Goal: Find specific page/section: Find specific page/section

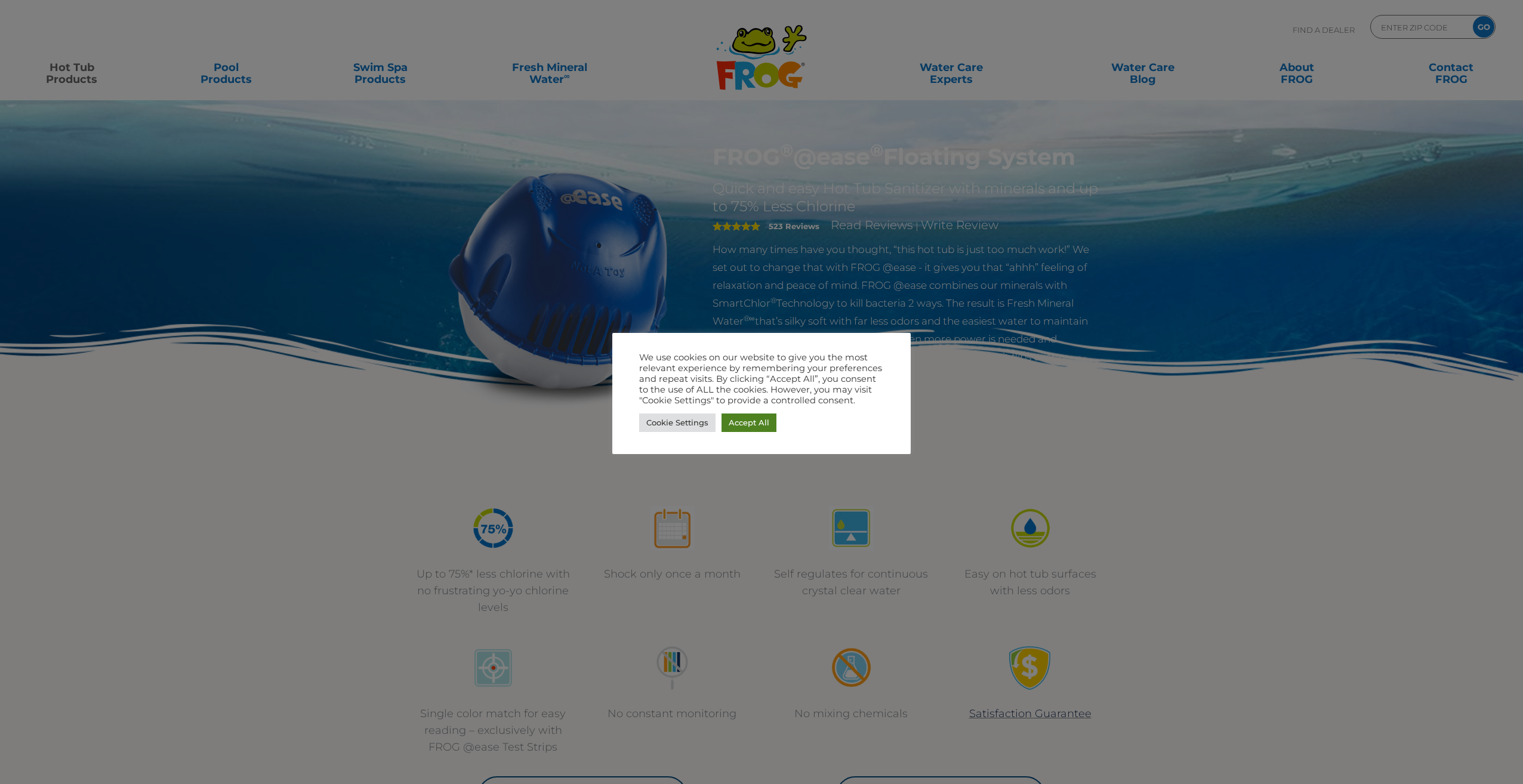
click at [754, 429] on link "Accept All" at bounding box center [749, 422] width 55 height 18
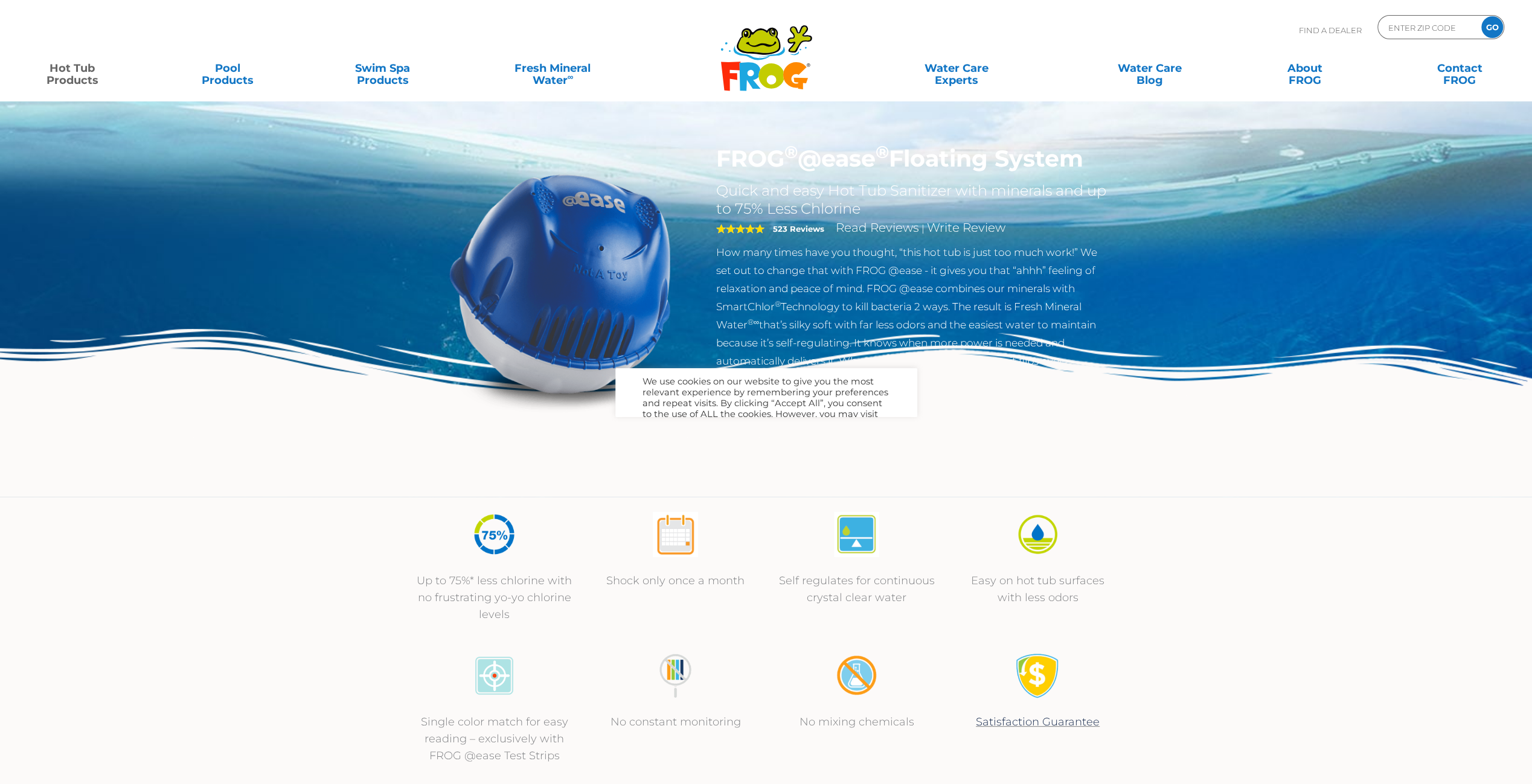
click at [759, 429] on img at bounding box center [766, 413] width 1532 height 167
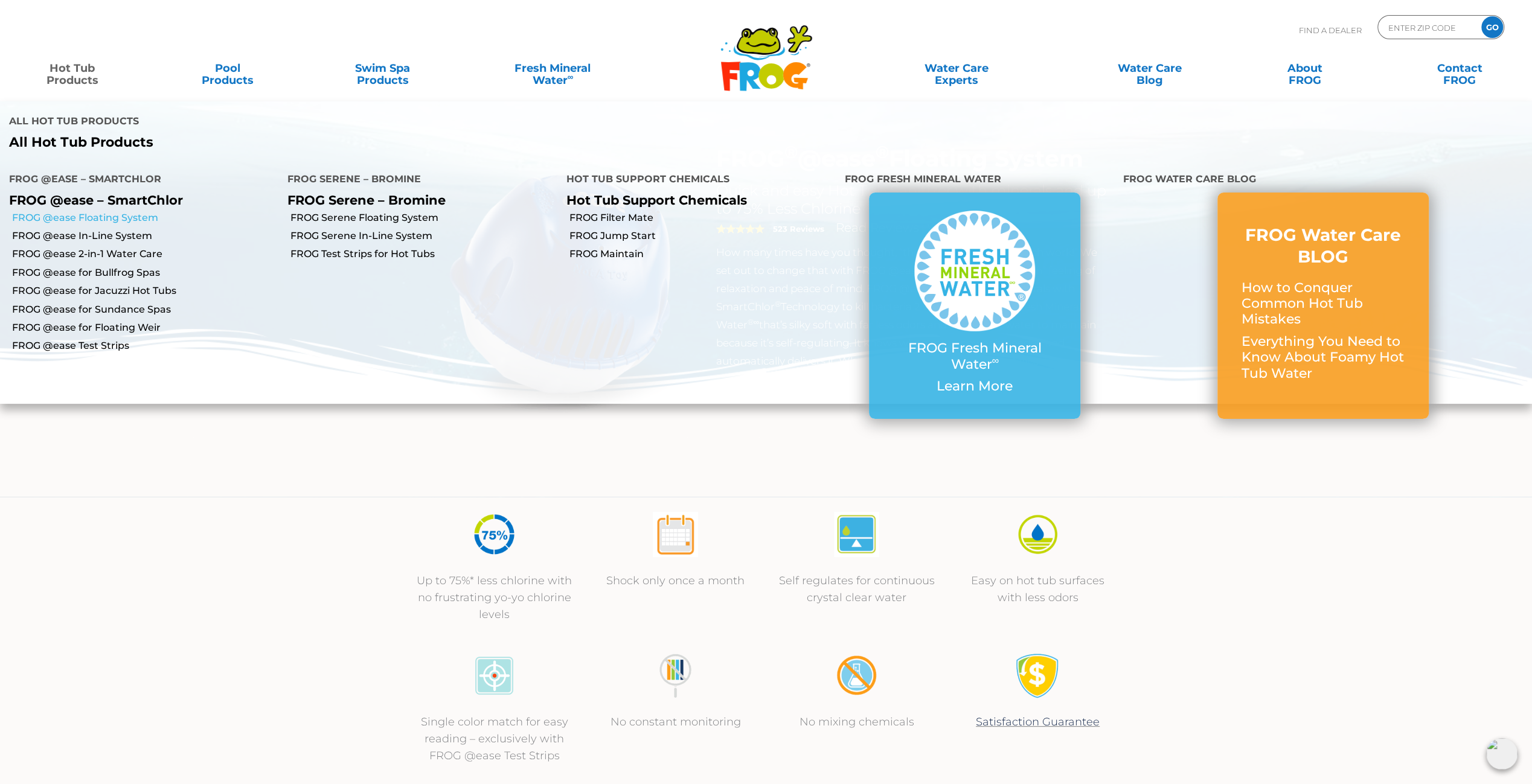
click at [82, 222] on link "FROG @ease Floating System" at bounding box center [144, 218] width 266 height 13
click at [83, 220] on link "FROG @ease Floating System" at bounding box center [144, 218] width 266 height 13
click at [61, 215] on link "FROG @ease Floating System" at bounding box center [144, 218] width 266 height 13
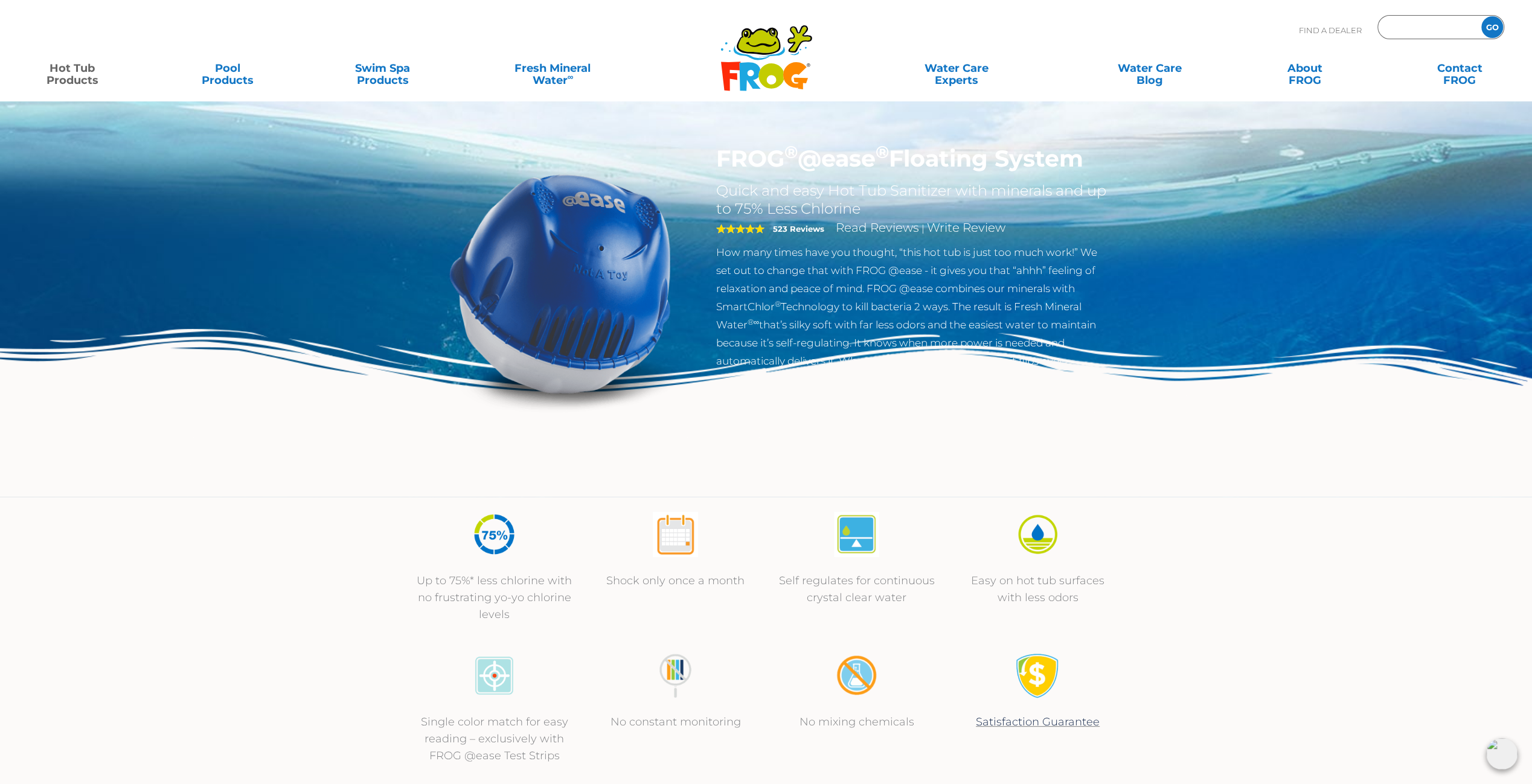
click at [1452, 26] on input "Zip Code Form" at bounding box center [1427, 27] width 82 height 18
type input "30022"
click at [1481, 16] on input "GO" at bounding box center [1491, 27] width 21 height 21
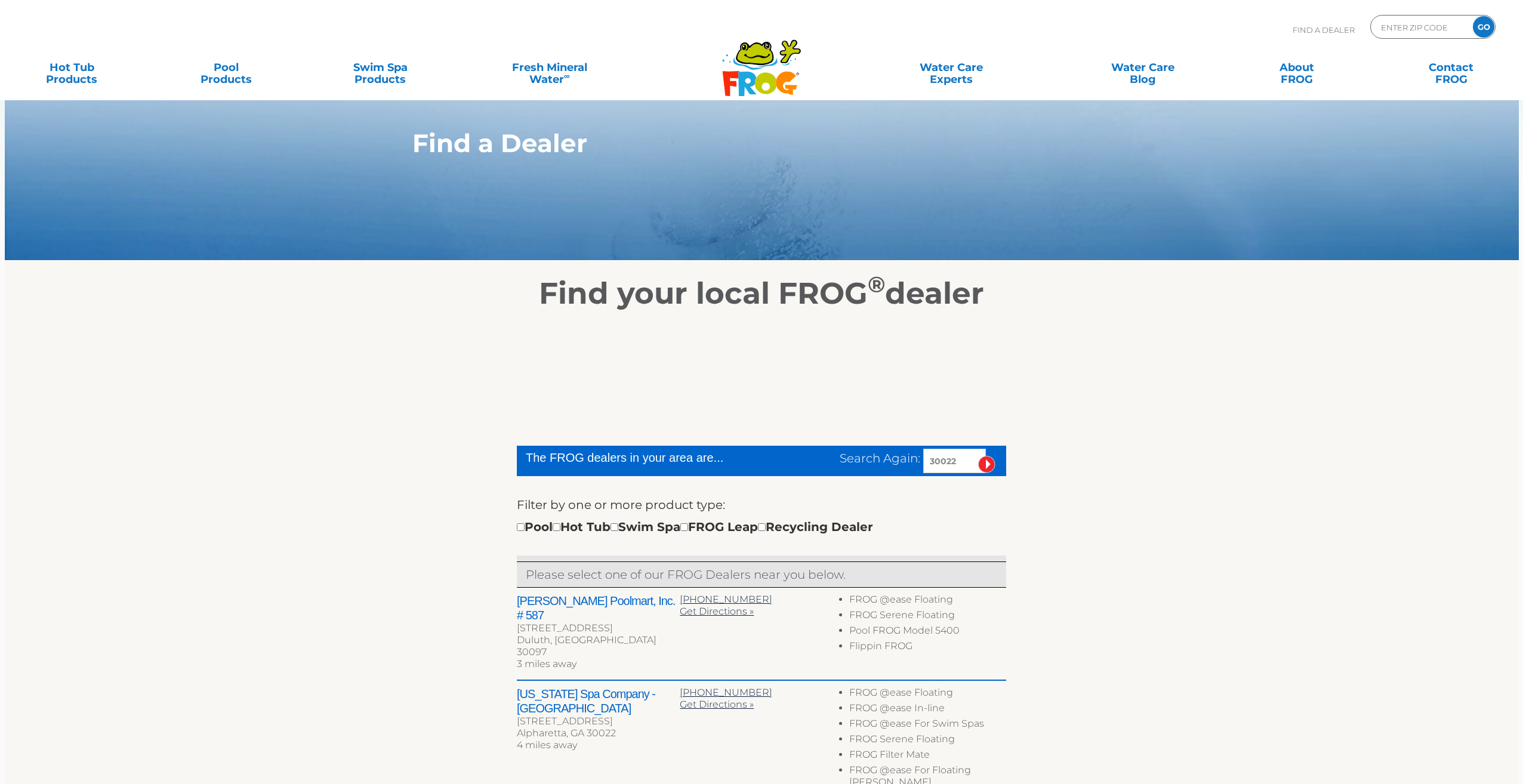
click at [1475, 24] on input "GO" at bounding box center [1483, 26] width 21 height 21
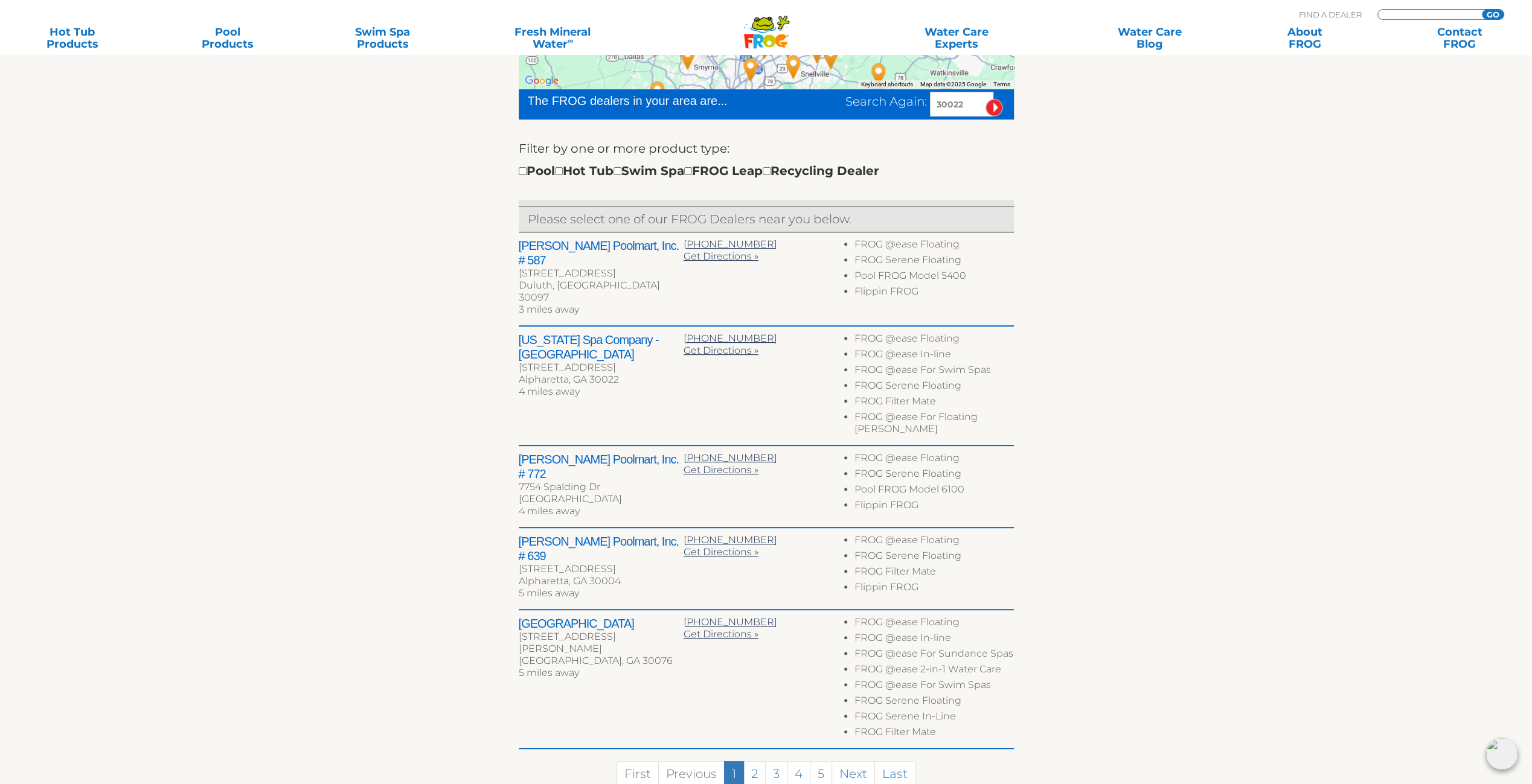
scroll to position [302, 0]
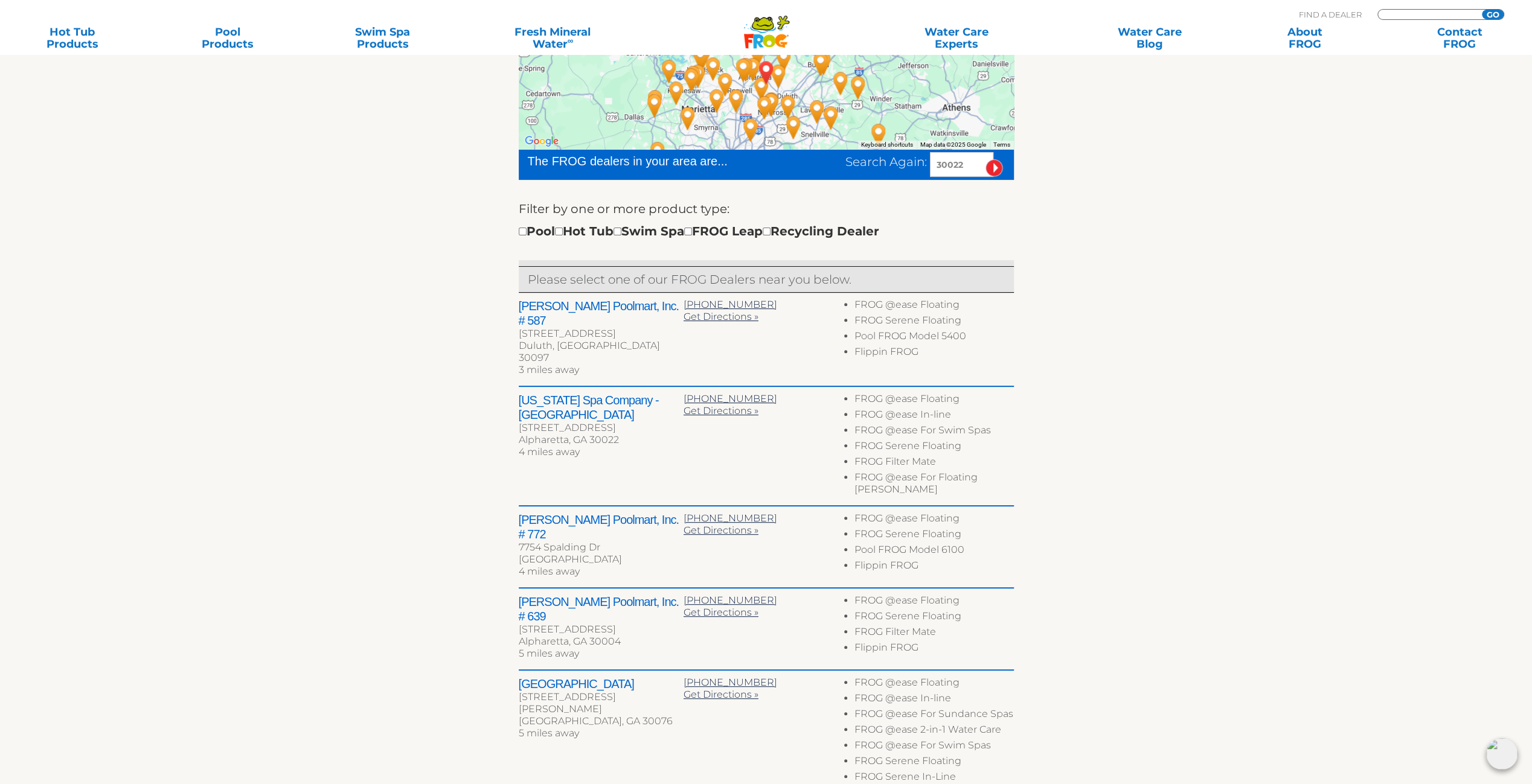
type input "ENTER ZIP CODE"
click at [564, 307] on h2 "Leslie's Poolmart, Inc. # 587" at bounding box center [601, 313] width 165 height 29
click at [582, 308] on h2 "Leslie's Poolmart, Inc. # 587" at bounding box center [601, 313] width 165 height 29
